Goal: Book appointment/travel/reservation

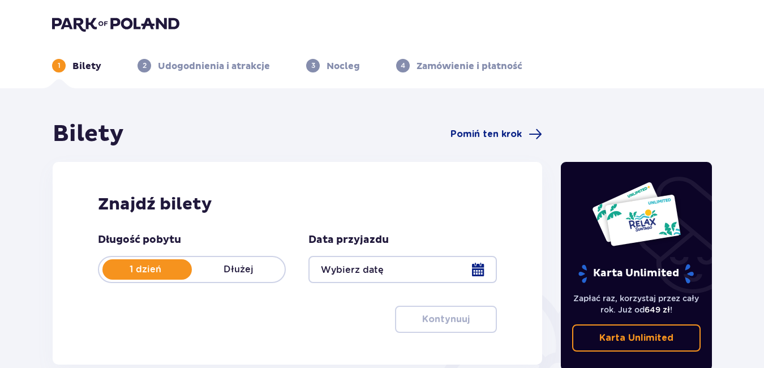
click at [346, 68] on p "Nocleg" at bounding box center [342, 66] width 33 height 12
click at [329, 67] on p "Nocleg" at bounding box center [342, 66] width 33 height 12
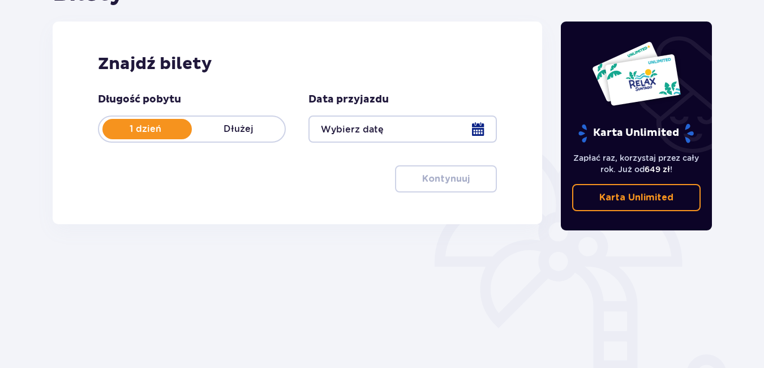
scroll to position [39, 0]
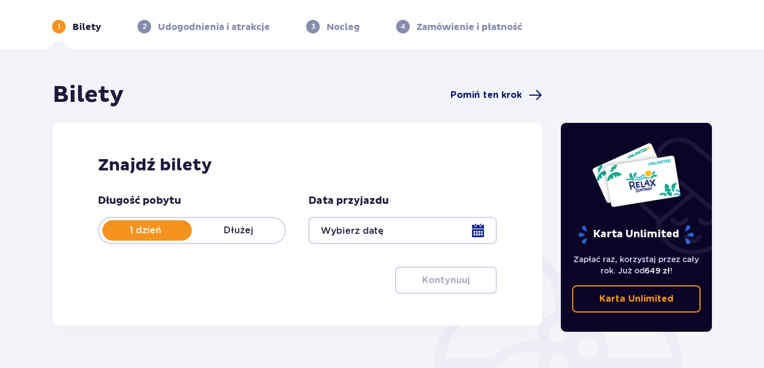
click at [492, 94] on span "Pomiń ten krok" at bounding box center [485, 95] width 71 height 12
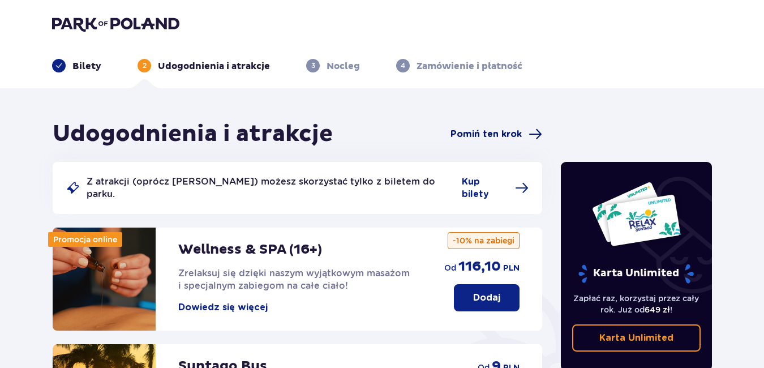
click at [472, 132] on span "Pomiń ten krok" at bounding box center [485, 134] width 71 height 12
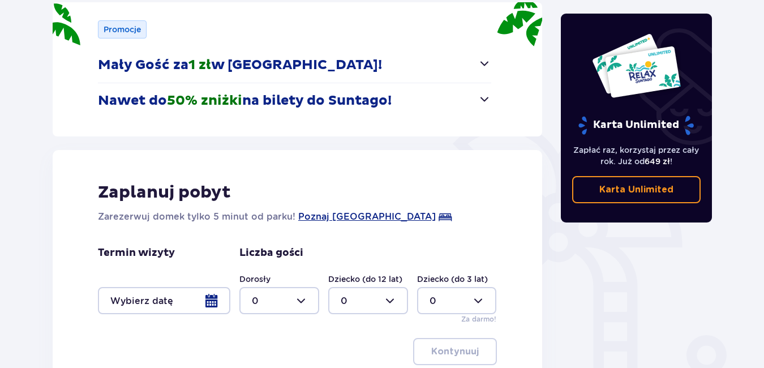
scroll to position [226, 0]
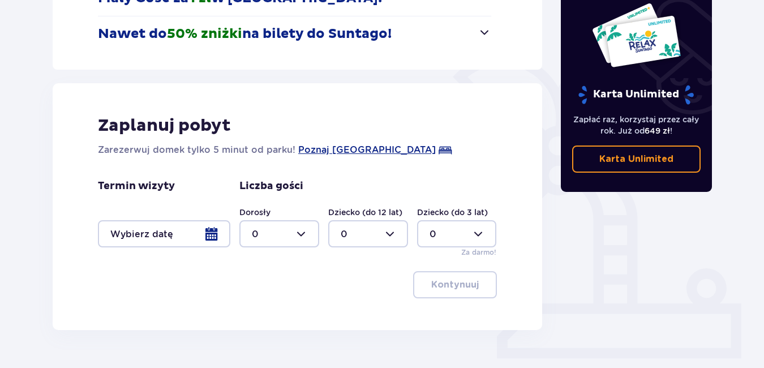
click at [295, 232] on div at bounding box center [279, 233] width 80 height 27
click at [262, 316] on div "2" at bounding box center [279, 315] width 55 height 12
type input "2"
click at [372, 227] on div at bounding box center [368, 233] width 80 height 27
click at [340, 290] on p "1" at bounding box center [341, 292] width 3 height 12
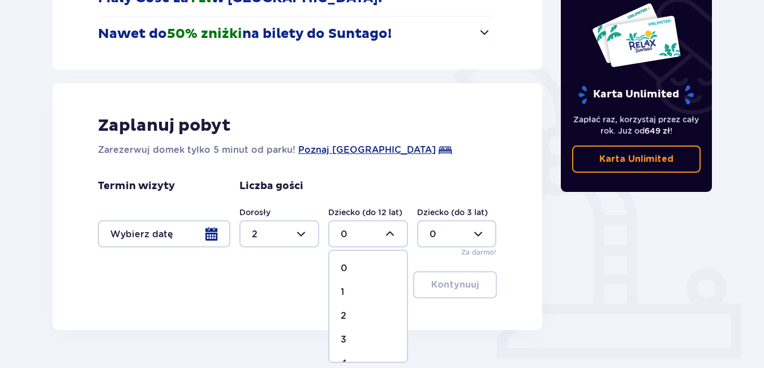
type input "1"
click at [277, 232] on div at bounding box center [279, 233] width 80 height 27
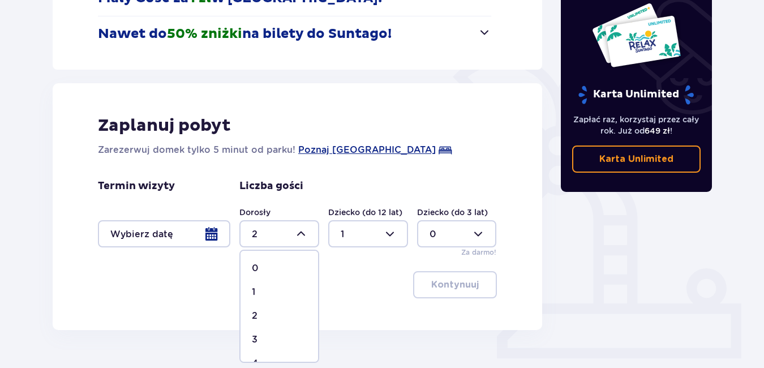
click at [260, 340] on div "3" at bounding box center [279, 339] width 55 height 12
type input "3"
click at [362, 225] on div at bounding box center [368, 233] width 80 height 27
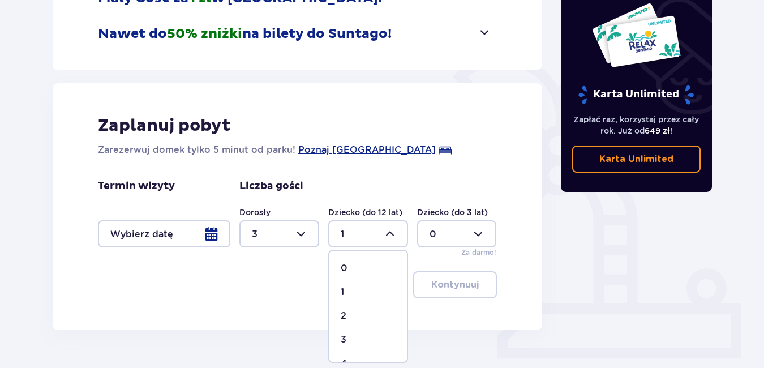
click at [347, 266] on p "0" at bounding box center [343, 268] width 7 height 12
type input "0"
click at [446, 234] on div at bounding box center [457, 233] width 80 height 27
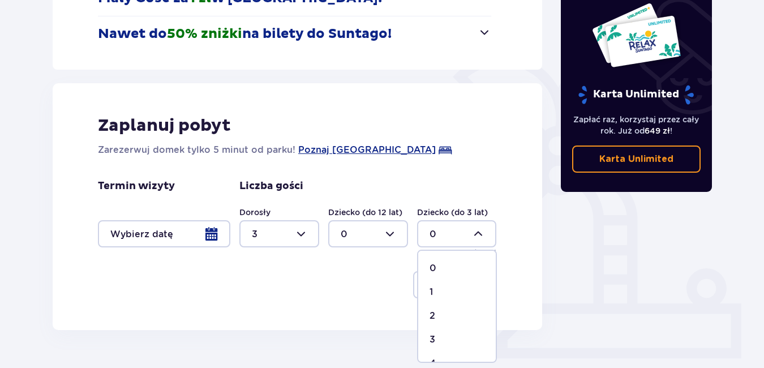
click at [436, 292] on div "1" at bounding box center [456, 292] width 55 height 12
type input "1"
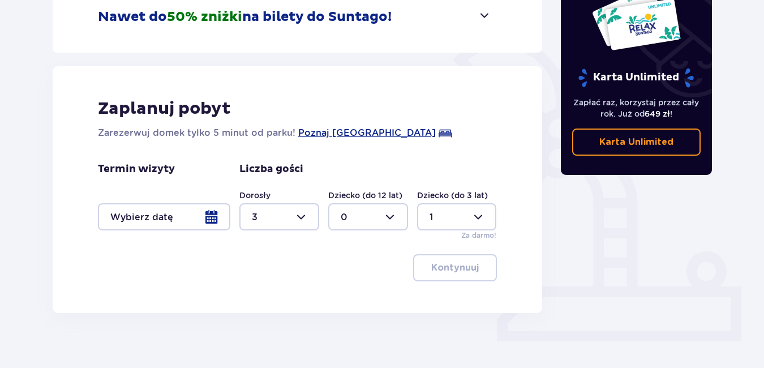
scroll to position [256, 0]
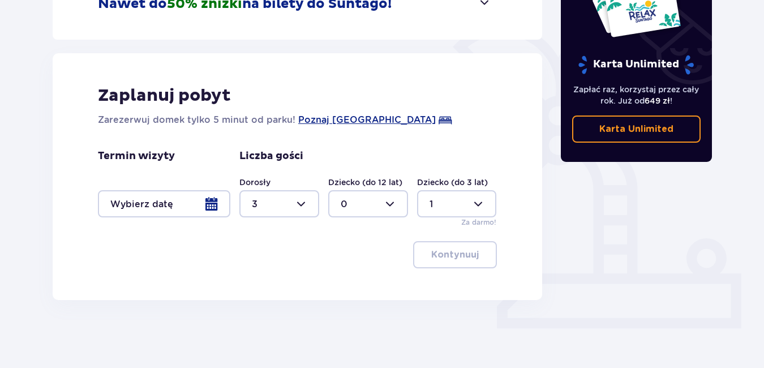
click at [178, 209] on div at bounding box center [164, 203] width 132 height 27
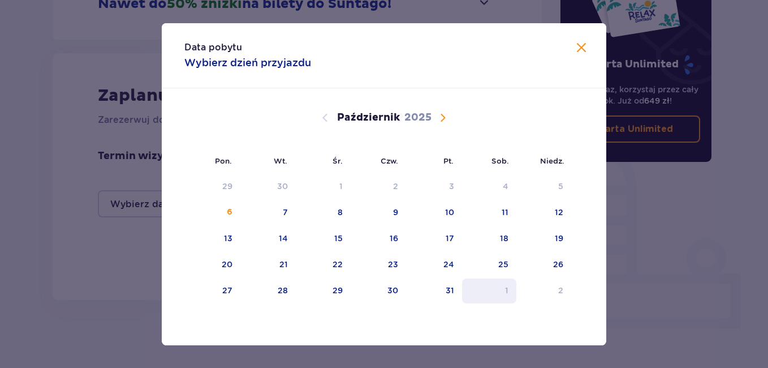
click at [508, 291] on div "1" at bounding box center [506, 289] width 3 height 11
click at [549, 296] on div "2" at bounding box center [543, 290] width 55 height 25
type input "[DATE] - [DATE]"
type input "0"
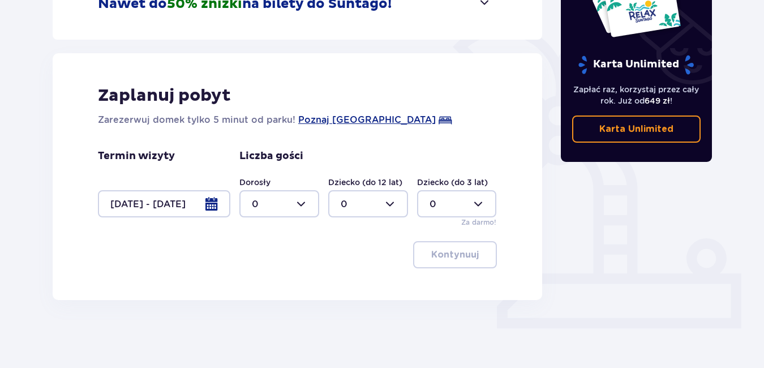
click at [283, 218] on div "Dorosły 0 Dziecko (do 12 lat) 0 Dziecko (do 3 lat) 0 Za darmo!" at bounding box center [367, 201] width 257 height 51
click at [283, 204] on div at bounding box center [279, 203] width 80 height 27
click at [268, 310] on div "3" at bounding box center [279, 309] width 55 height 12
type input "3"
click at [485, 199] on div at bounding box center [457, 203] width 80 height 27
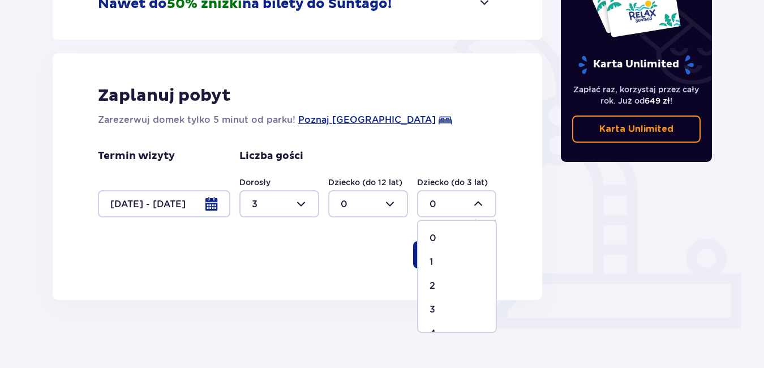
click at [433, 262] on div "1" at bounding box center [456, 262] width 55 height 12
type input "1"
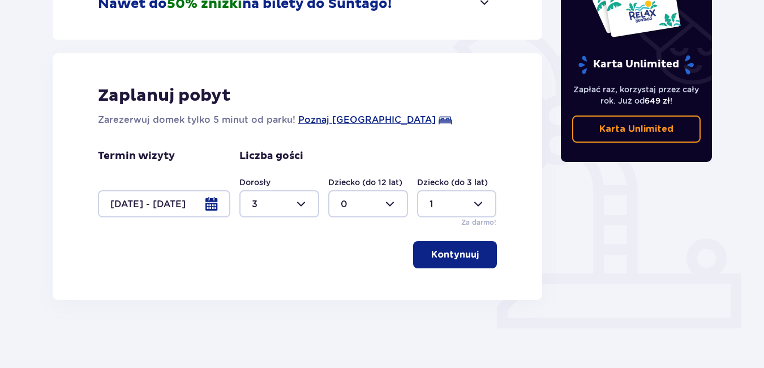
click at [450, 253] on p "Kontynuuj" at bounding box center [455, 254] width 48 height 12
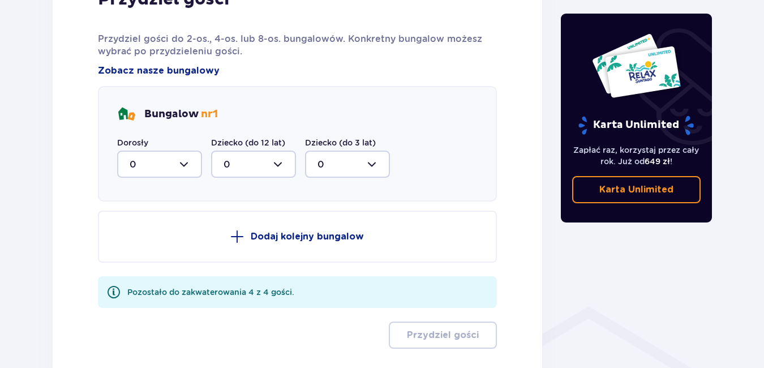
scroll to position [443, 0]
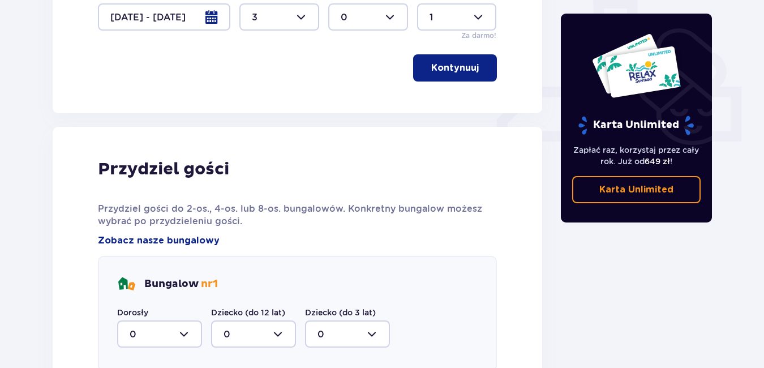
click at [159, 333] on div at bounding box center [159, 333] width 85 height 27
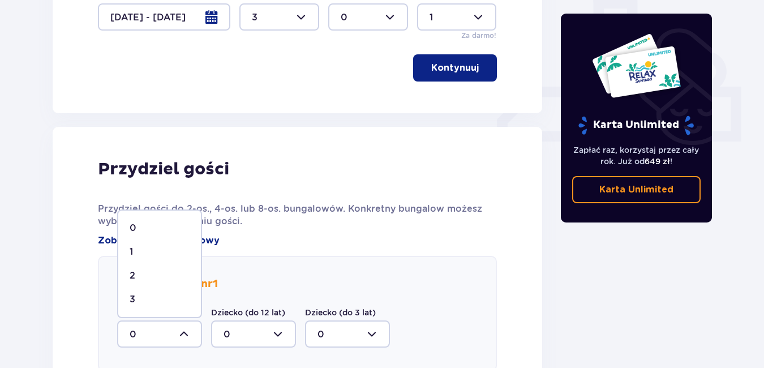
click at [152, 298] on div "3" at bounding box center [160, 299] width 60 height 12
type input "3"
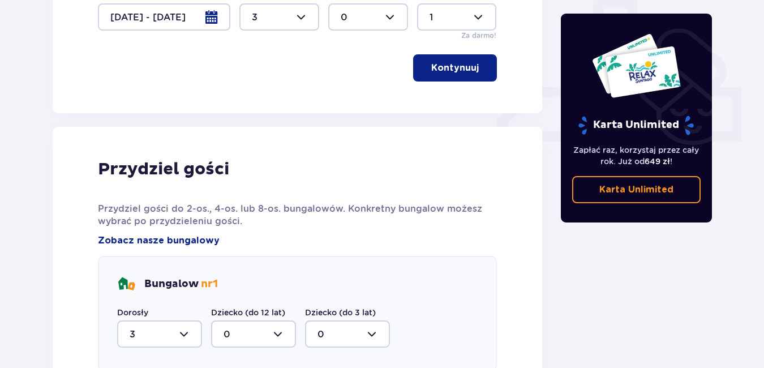
click at [359, 330] on div at bounding box center [347, 333] width 85 height 27
click at [334, 294] on div "1" at bounding box center [347, 299] width 60 height 12
type input "1"
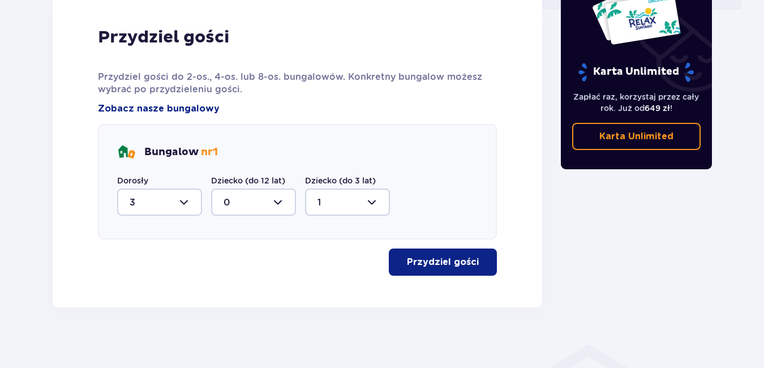
scroll to position [582, 0]
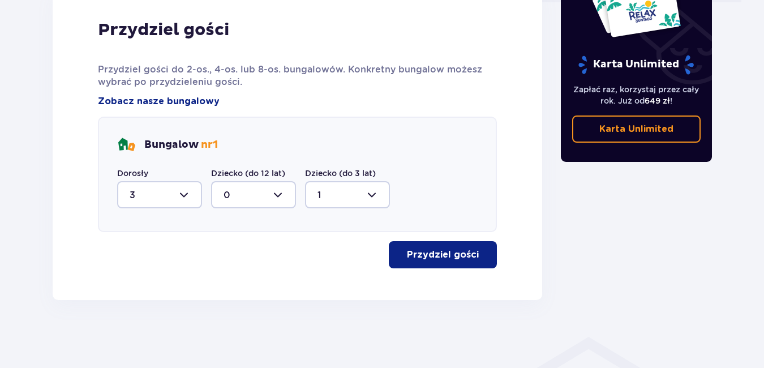
click at [444, 258] on p "Przydziel gości" at bounding box center [443, 254] width 72 height 12
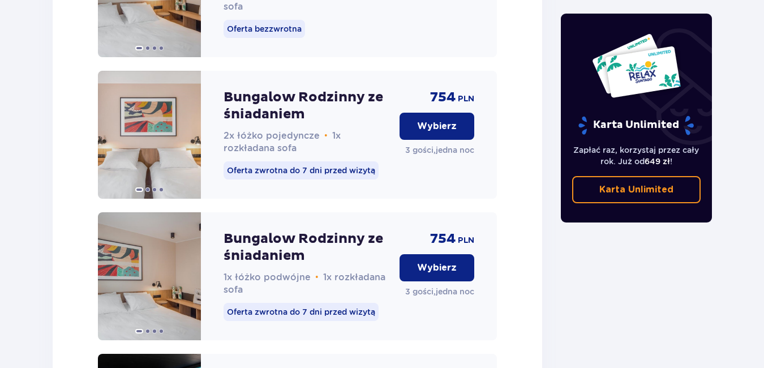
scroll to position [1706, 0]
